Goal: Check status: Check status

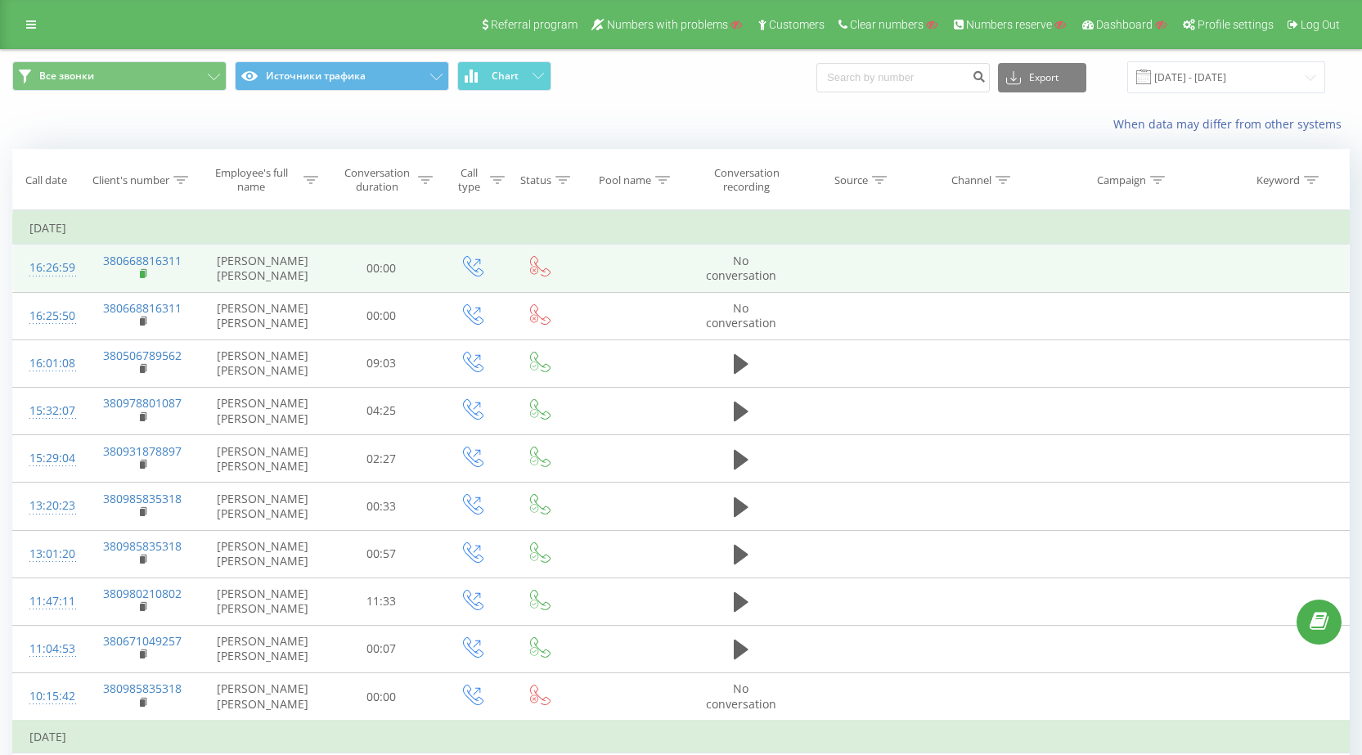
click at [143, 278] on rect at bounding box center [142, 274] width 5 height 7
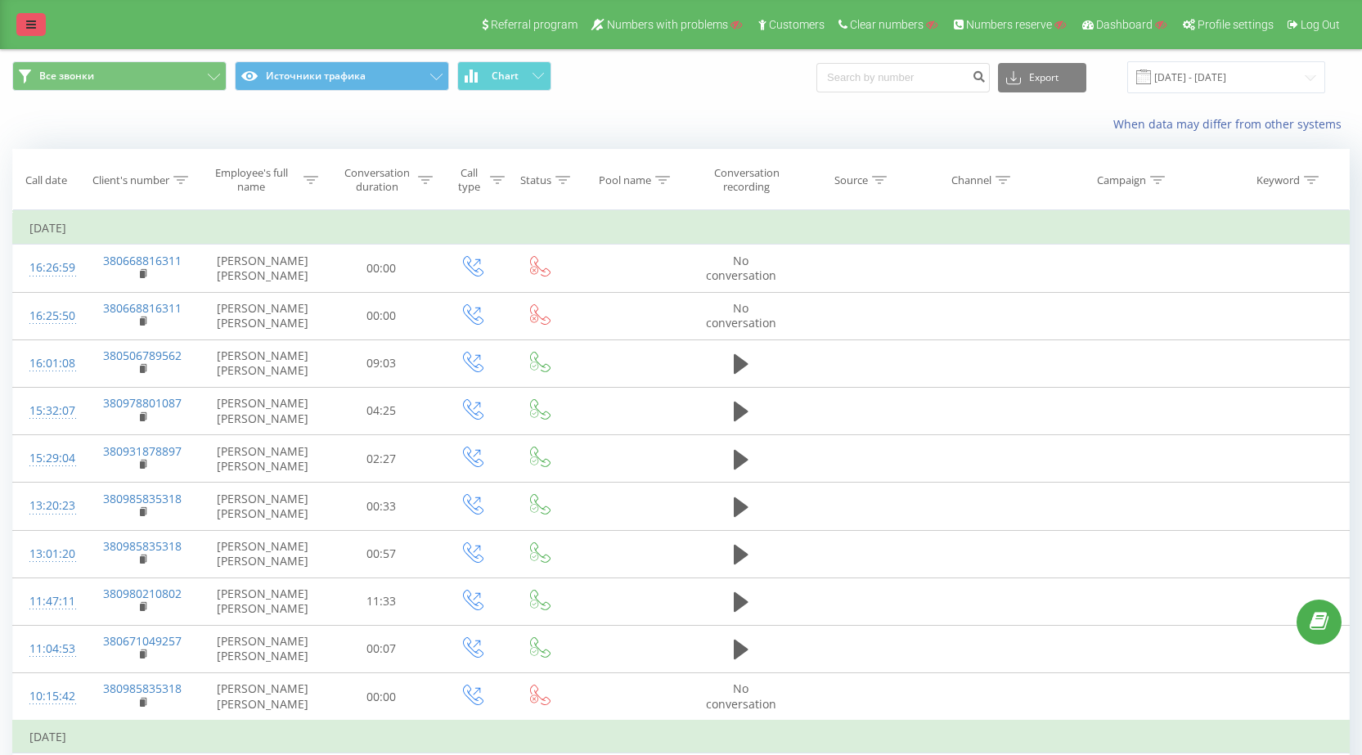
click at [31, 30] on link at bounding box center [30, 24] width 29 height 23
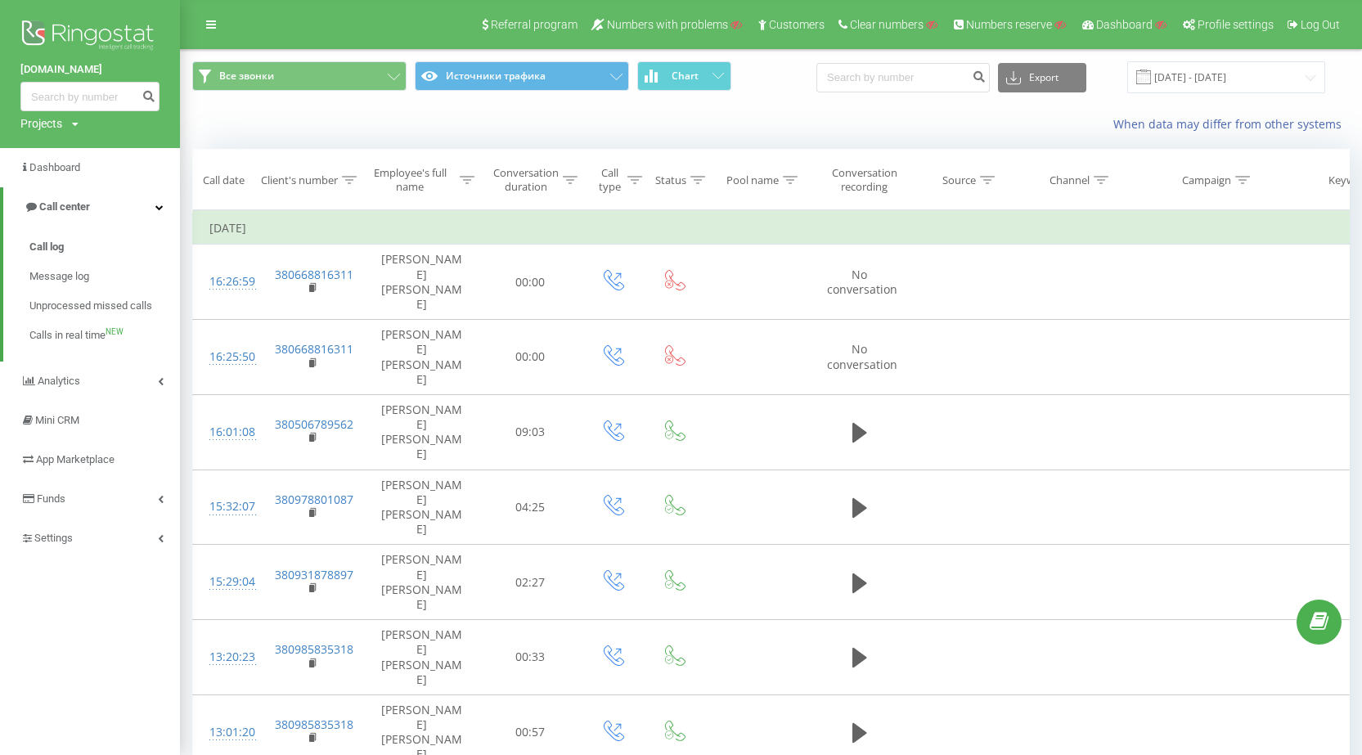
click at [38, 131] on div "Projects" at bounding box center [41, 123] width 42 height 16
click at [52, 148] on input "text" at bounding box center [66, 149] width 82 height 24
paste input "[DOMAIN_NAME]"
type input "[DOMAIN_NAME]"
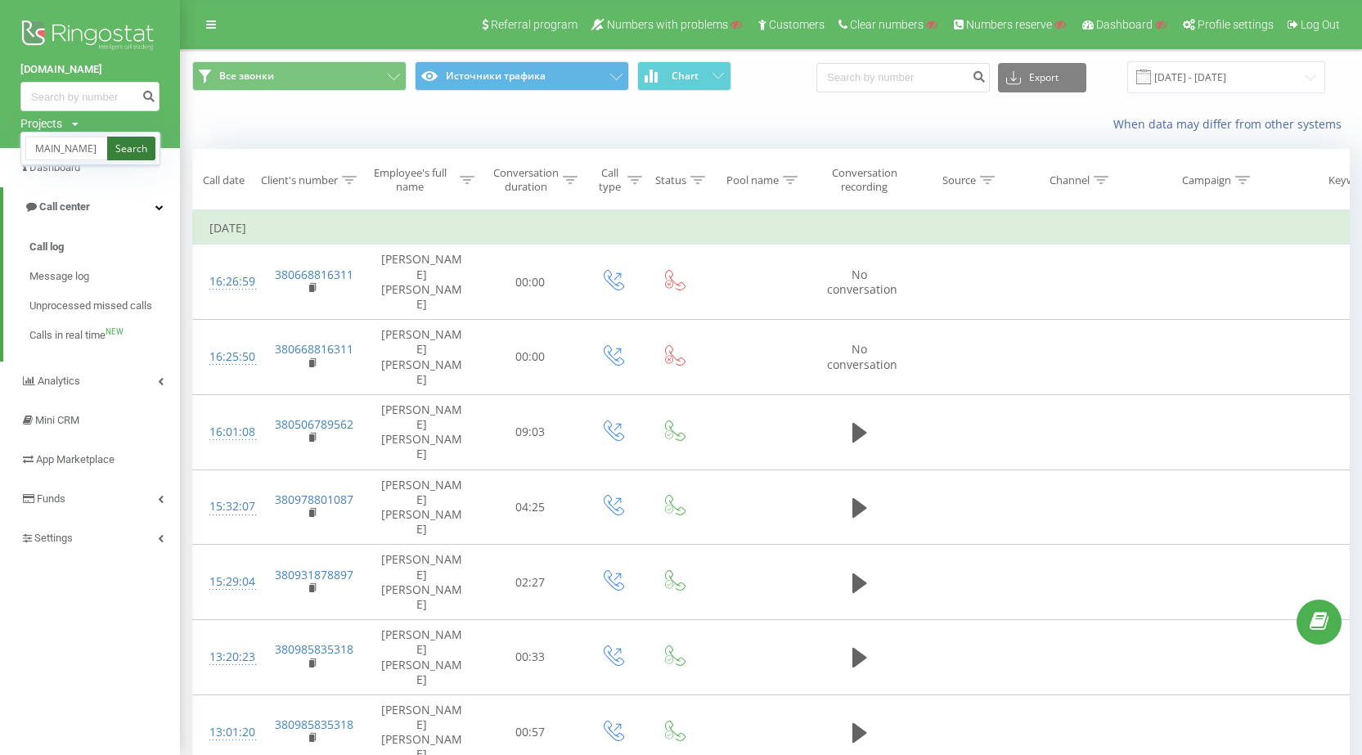
click at [120, 151] on link "Search" at bounding box center [131, 149] width 48 height 24
